Goal: Task Accomplishment & Management: Manage account settings

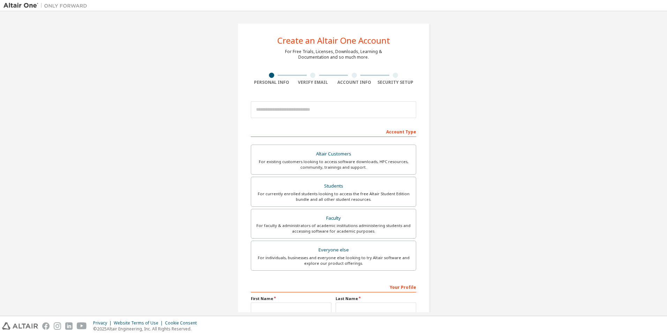
scroll to position [2951, 0]
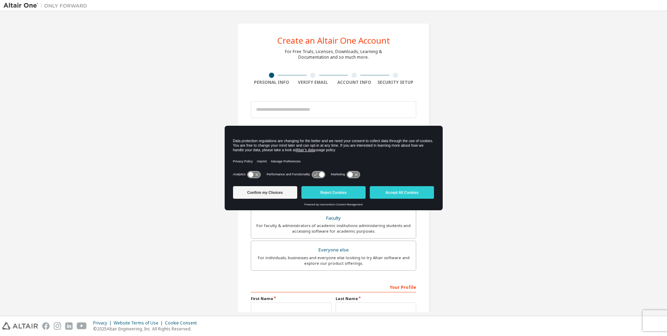
click at [418, 194] on button "Accept All Cookies" at bounding box center [402, 192] width 64 height 13
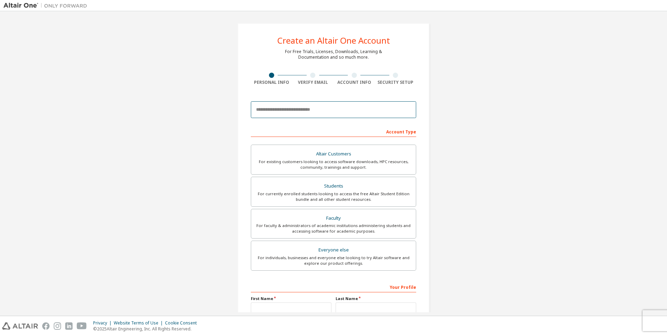
click at [295, 115] on input "email" at bounding box center [333, 109] width 165 height 17
type input "**********"
type input "*******"
type input "******"
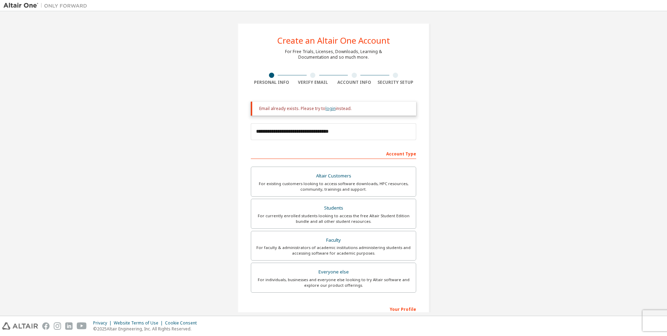
click at [330, 109] on link "login" at bounding box center [331, 108] width 10 height 6
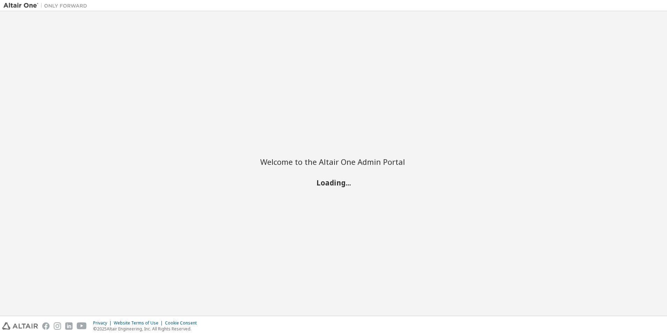
scroll to position [2951, 0]
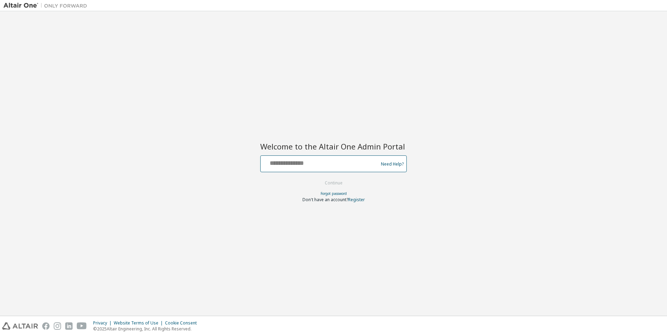
click at [317, 159] on input "text" at bounding box center [321, 162] width 114 height 10
type input "**********"
click at [327, 180] on button "Continue" at bounding box center [334, 183] width 32 height 10
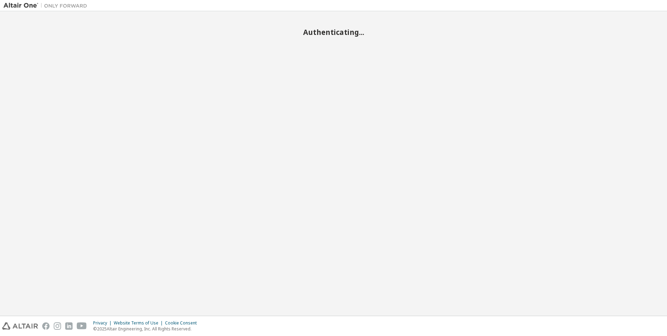
scroll to position [2951, 0]
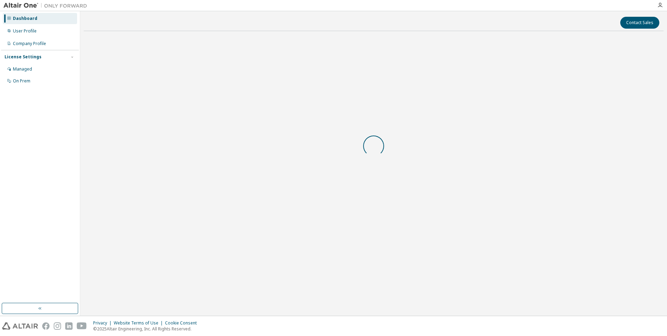
scroll to position [2951, 0]
click at [49, 27] on div "User Profile" at bounding box center [40, 30] width 74 height 11
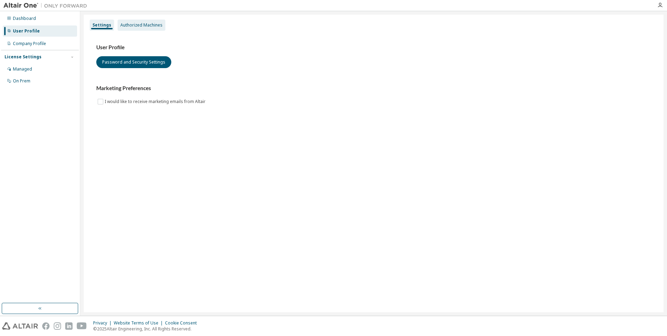
click at [145, 26] on div "Authorized Machines" at bounding box center [141, 25] width 42 height 6
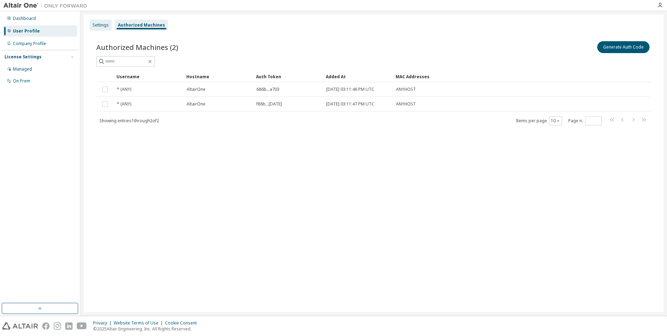
click at [101, 25] on div "Settings" at bounding box center [100, 25] width 16 height 6
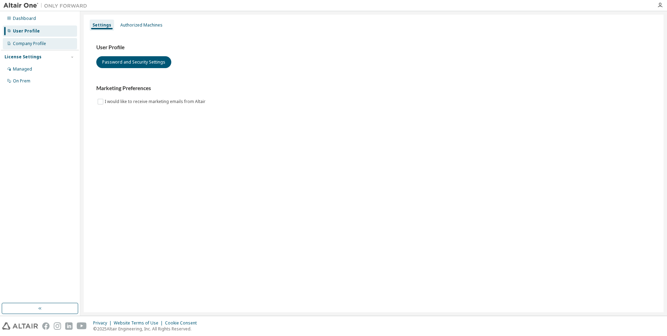
click at [38, 46] on div "Company Profile" at bounding box center [29, 44] width 33 height 6
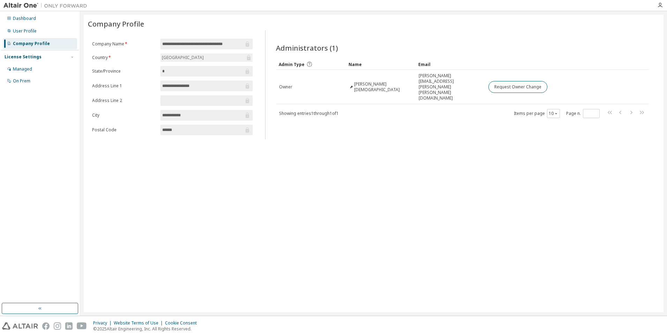
click at [194, 72] on input "*" at bounding box center [203, 71] width 82 height 7
click at [38, 69] on div "Managed" at bounding box center [40, 69] width 74 height 11
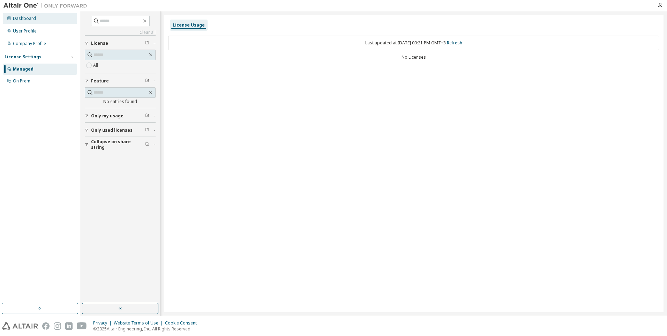
click at [44, 20] on div "Dashboard" at bounding box center [40, 18] width 74 height 11
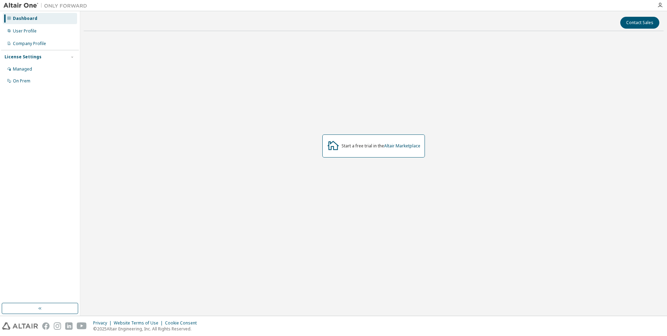
click at [214, 179] on div "Start a free trial in the Altair Marketplace" at bounding box center [374, 146] width 580 height 218
click at [46, 310] on button "button" at bounding box center [40, 308] width 76 height 11
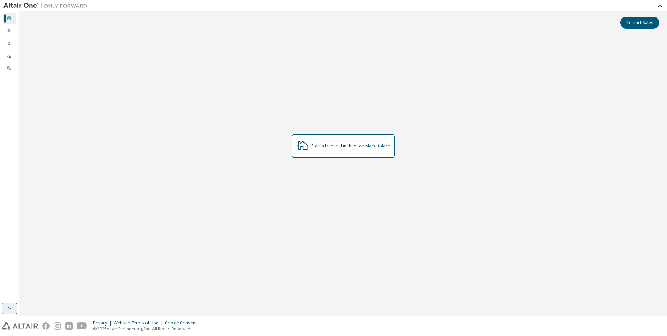
click at [14, 310] on button "button" at bounding box center [9, 308] width 15 height 11
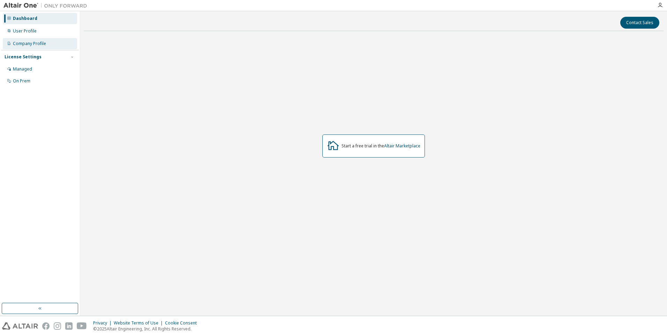
click at [37, 43] on div "Company Profile" at bounding box center [29, 44] width 33 height 6
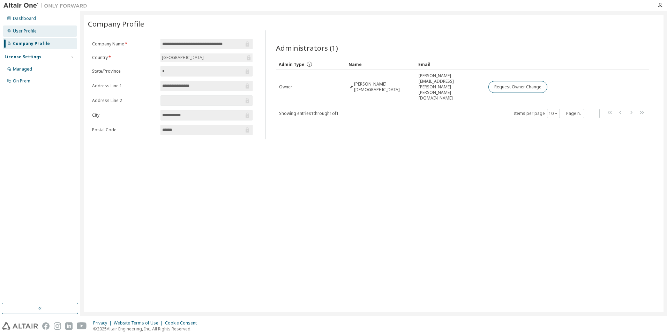
click at [40, 31] on div "User Profile" at bounding box center [40, 30] width 74 height 11
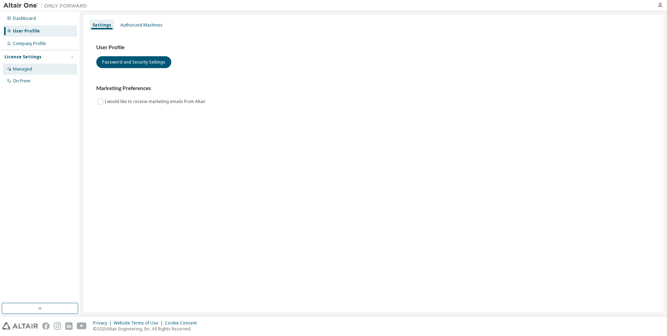
click at [41, 69] on div "Managed" at bounding box center [40, 69] width 74 height 11
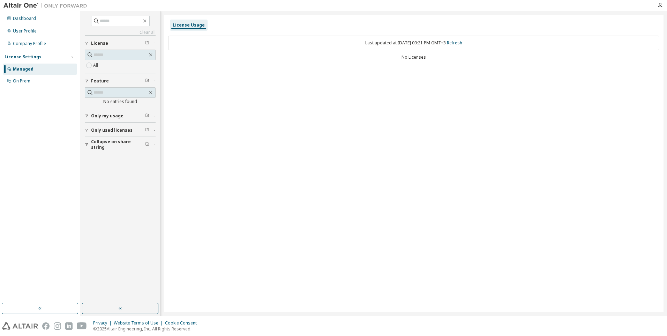
click at [89, 114] on icon "button" at bounding box center [87, 116] width 4 height 4
click at [104, 146] on button "Only used licenses" at bounding box center [120, 150] width 71 height 15
click at [110, 184] on span "Collapse on share string" at bounding box center [118, 184] width 54 height 11
click at [137, 312] on button "button" at bounding box center [120, 308] width 76 height 11
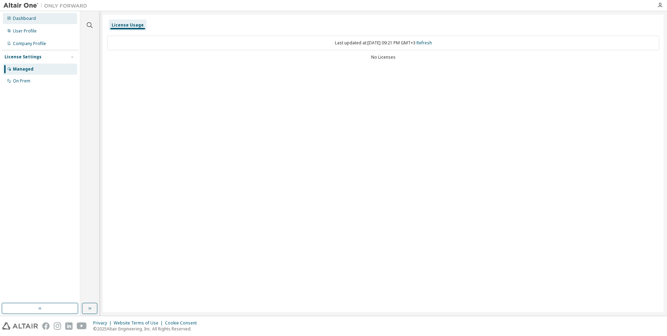
click at [37, 20] on div "Dashboard" at bounding box center [40, 18] width 74 height 11
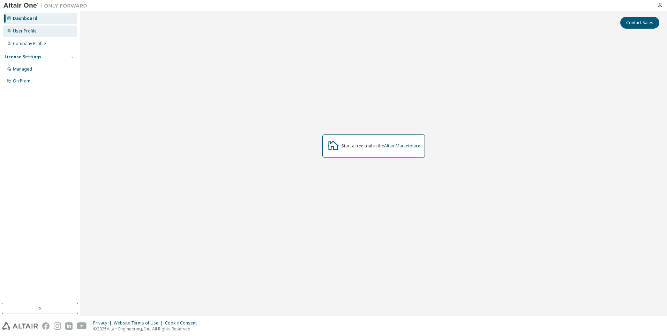
click at [36, 30] on div "User Profile" at bounding box center [40, 30] width 74 height 11
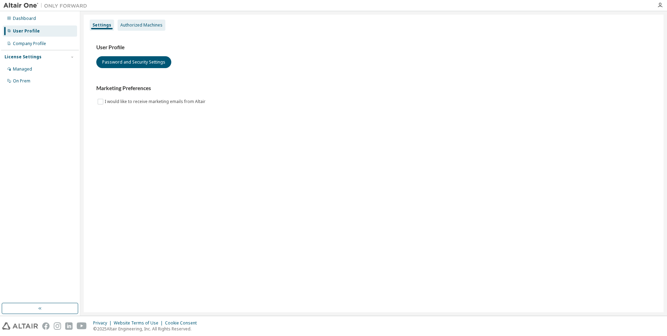
click at [154, 23] on div "Authorized Machines" at bounding box center [141, 25] width 42 height 6
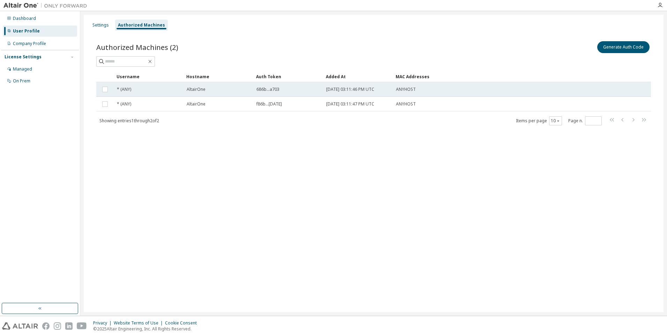
click at [127, 84] on td "* (ANY)" at bounding box center [149, 89] width 70 height 15
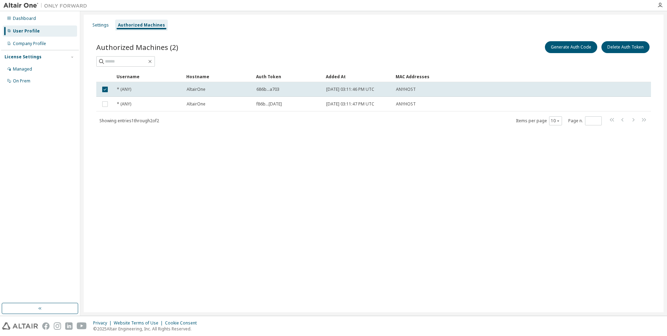
click at [378, 157] on div "Settings Authorized Machines Authorized Machines (2) Generate Auth Code Delete …" at bounding box center [374, 163] width 580 height 297
click at [394, 142] on div "Authorized Machines (2) Generate Auth Code Delete Auth Token Clear Load Save Sa…" at bounding box center [374, 87] width 572 height 112
click at [282, 126] on div "Authorized Machines (2) Generate Auth Code Delete Auth Token Clear Load Save Sa…" at bounding box center [374, 87] width 572 height 112
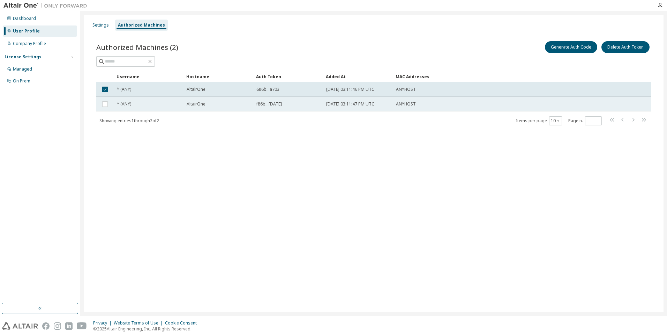
click at [236, 104] on div "AltairOne" at bounding box center [219, 104] width 64 height 6
click at [420, 90] on div "ANYHOST" at bounding box center [488, 90] width 184 height 6
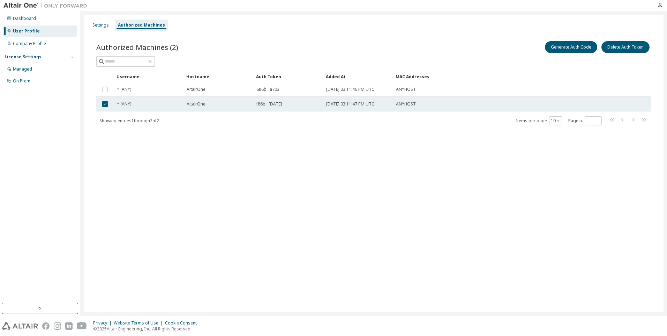
click at [422, 101] on td "ANYHOST" at bounding box center [488, 104] width 190 height 15
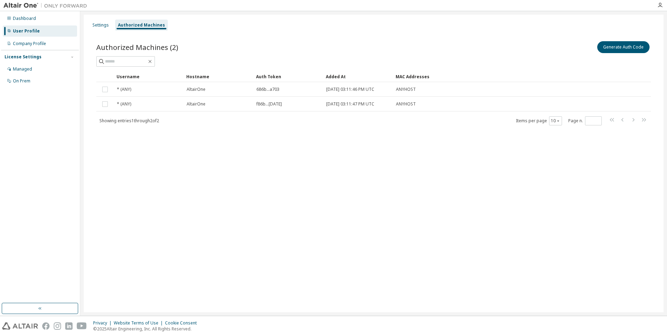
click at [158, 150] on div "Settings Authorized Machines Authorized Machines (2) Generate Auth Code Clear L…" at bounding box center [374, 163] width 580 height 297
click at [102, 22] on div "Settings" at bounding box center [101, 25] width 22 height 11
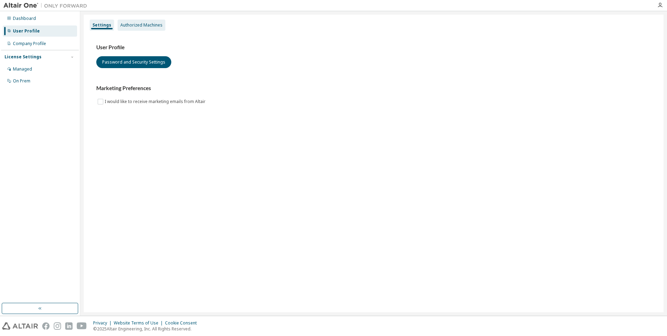
click at [149, 25] on div "Authorized Machines" at bounding box center [141, 25] width 42 height 6
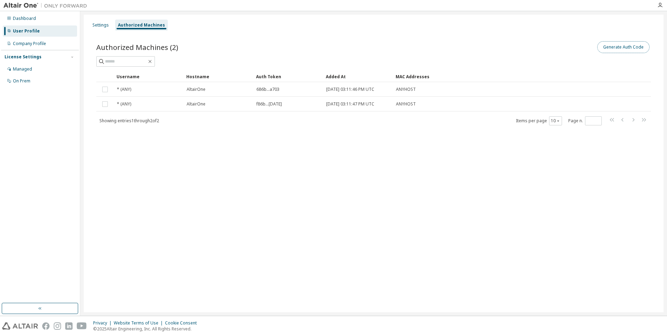
click at [629, 50] on button "Generate Auth Code" at bounding box center [624, 47] width 52 height 12
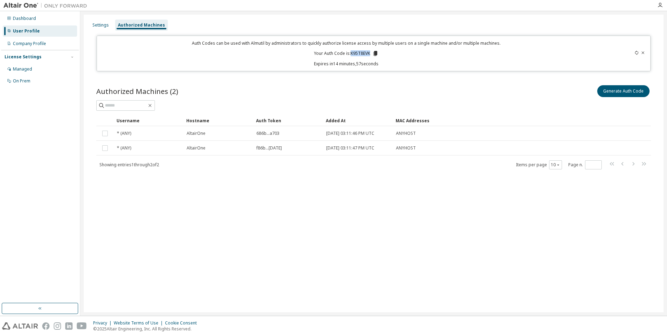
drag, startPoint x: 370, startPoint y: 53, endPoint x: 352, endPoint y: 54, distance: 18.2
type textarea "********"
click at [352, 54] on p "Your Auth Code is: K95T8EVK" at bounding box center [346, 53] width 65 height 6
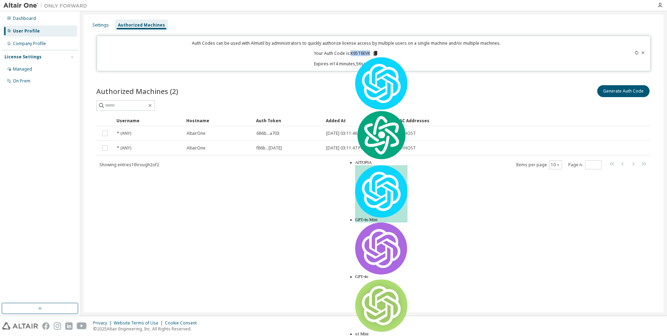
copy p "K95T8EVK"
click at [410, 48] on div "Auth Codes can be used with Almutil by administrators to quickly authorize lice…" at bounding box center [346, 53] width 491 height 27
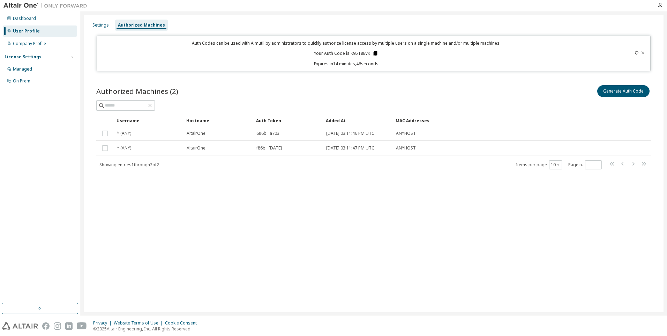
click at [375, 54] on icon at bounding box center [376, 53] width 4 height 5
click at [38, 44] on div "Company Profile" at bounding box center [29, 44] width 33 height 6
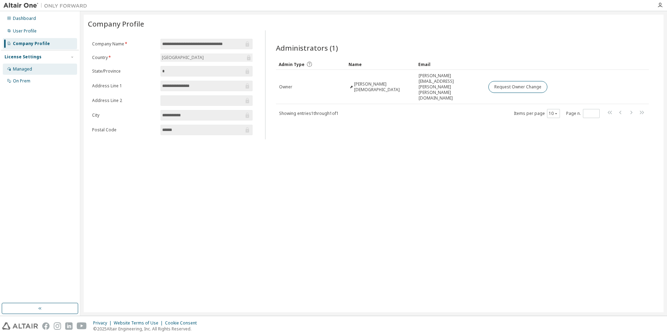
click at [37, 69] on div "Managed" at bounding box center [40, 69] width 74 height 11
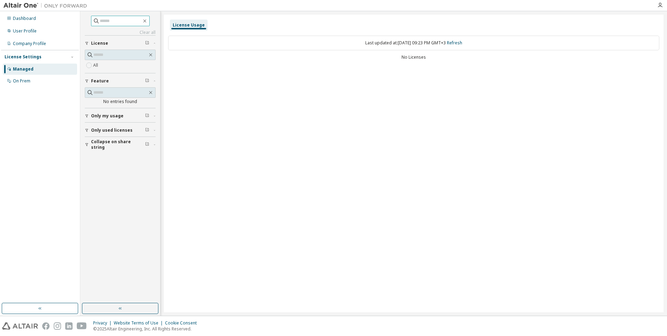
click at [126, 22] on input "text" at bounding box center [121, 20] width 42 height 7
paste input "********"
type input "********"
click at [462, 44] on link "Refresh" at bounding box center [454, 43] width 15 height 6
click at [429, 55] on div "No Licenses" at bounding box center [413, 57] width 491 height 6
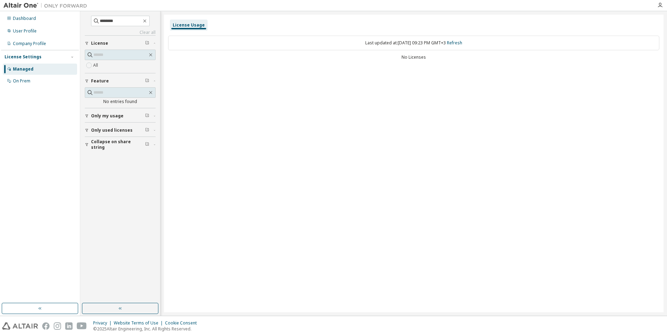
click at [114, 115] on span "Only my usage" at bounding box center [107, 116] width 32 height 6
click at [107, 148] on span "Only used licenses" at bounding box center [112, 151] width 42 height 6
click at [112, 184] on span "Collapse on share string" at bounding box center [118, 184] width 54 height 11
click at [30, 81] on div "On Prem" at bounding box center [40, 80] width 74 height 11
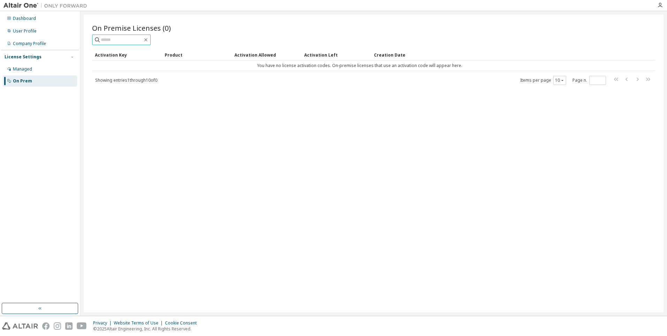
click at [114, 40] on input "text" at bounding box center [122, 39] width 42 height 7
click at [508, 33] on div "On Premise Licenses (0)" at bounding box center [373, 34] width 563 height 22
click at [661, 5] on icon "button" at bounding box center [661, 5] width 6 height 6
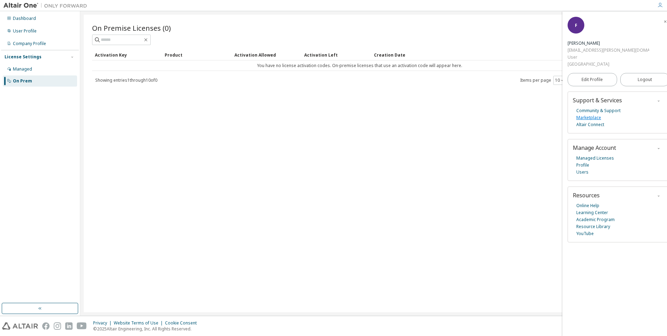
click at [595, 120] on link "Marketplace" at bounding box center [589, 117] width 25 height 7
